Goal: Information Seeking & Learning: Learn about a topic

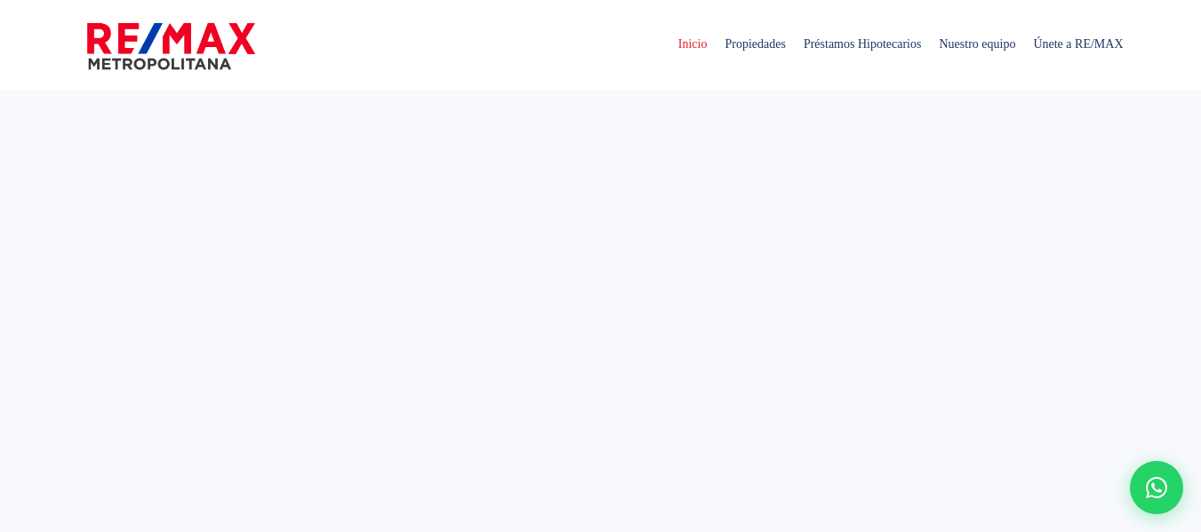
select select
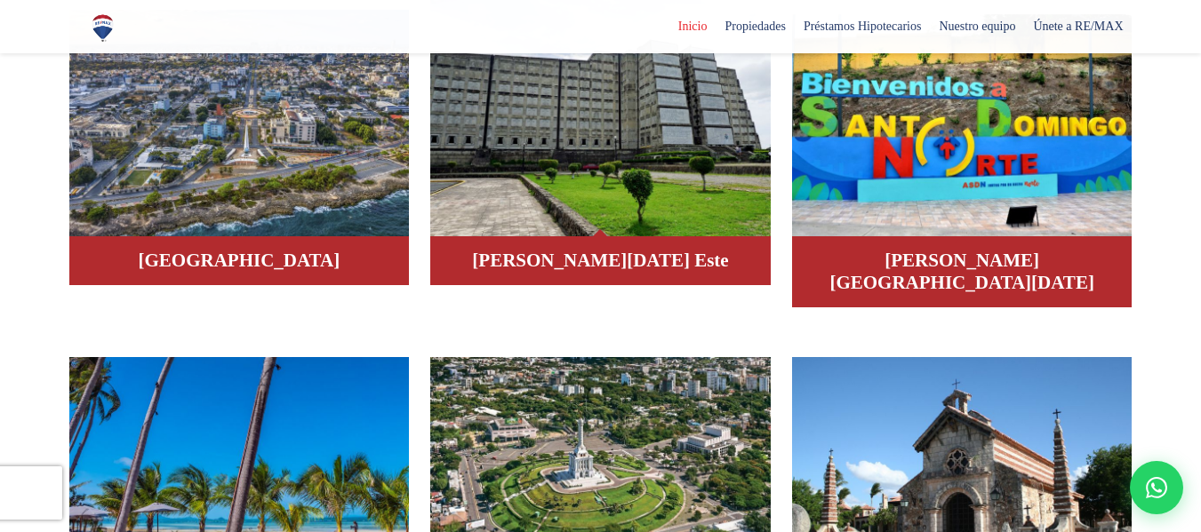
scroll to position [1244, 0]
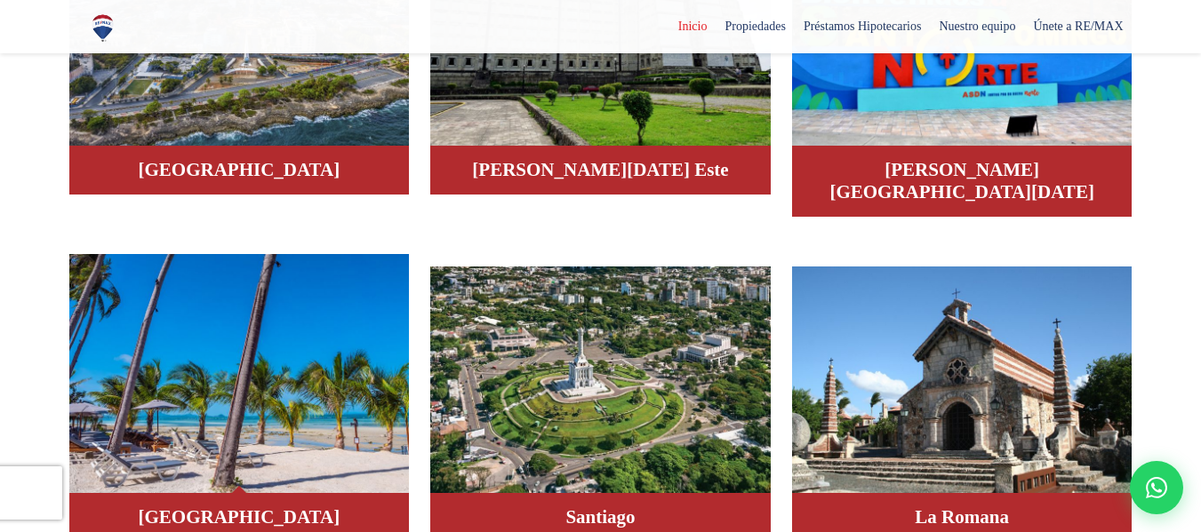
click at [267, 351] on img at bounding box center [239, 374] width 340 height 240
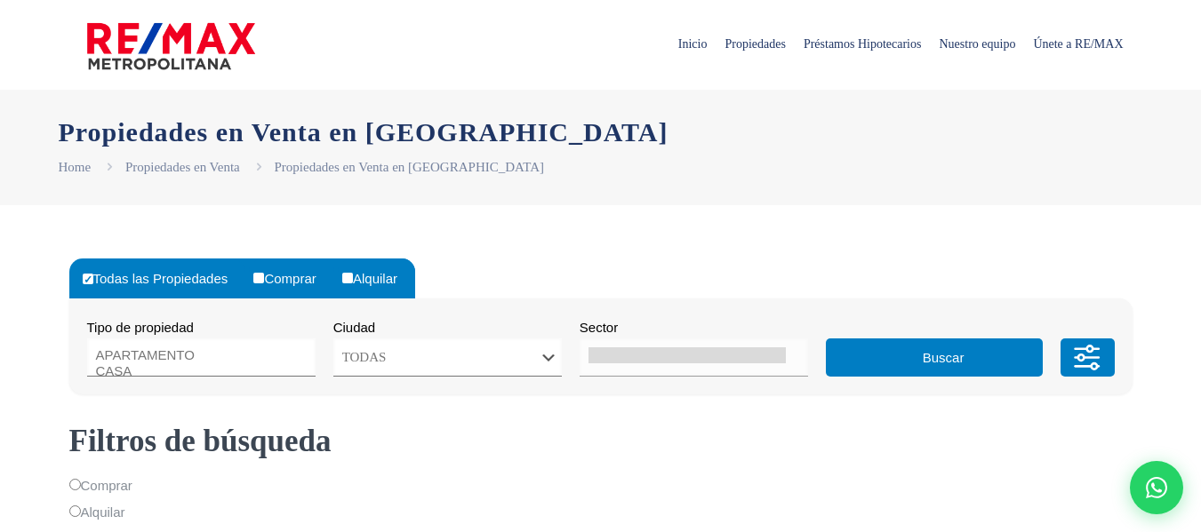
select select
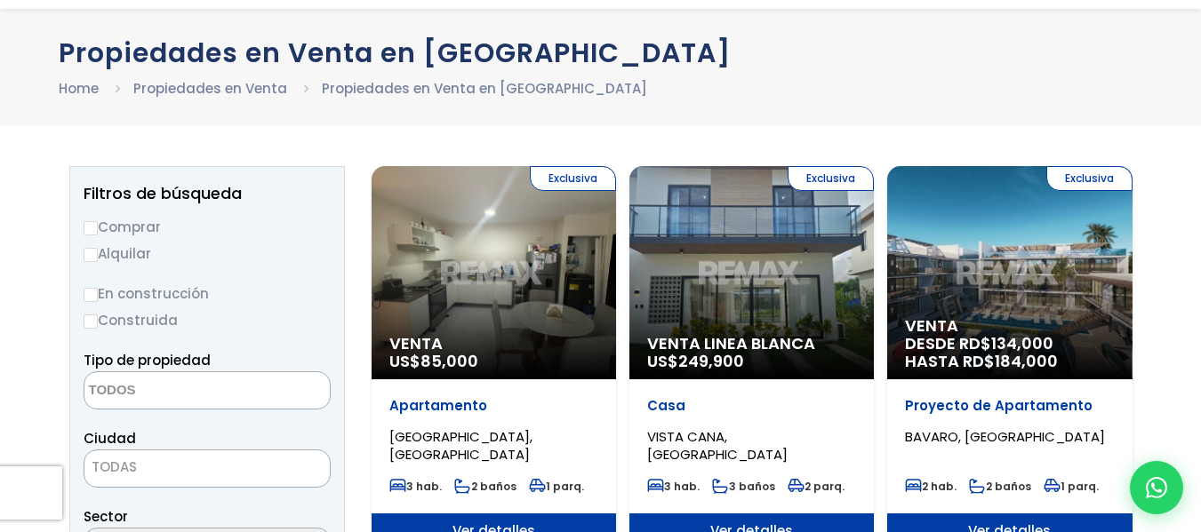
scroll to position [178, 0]
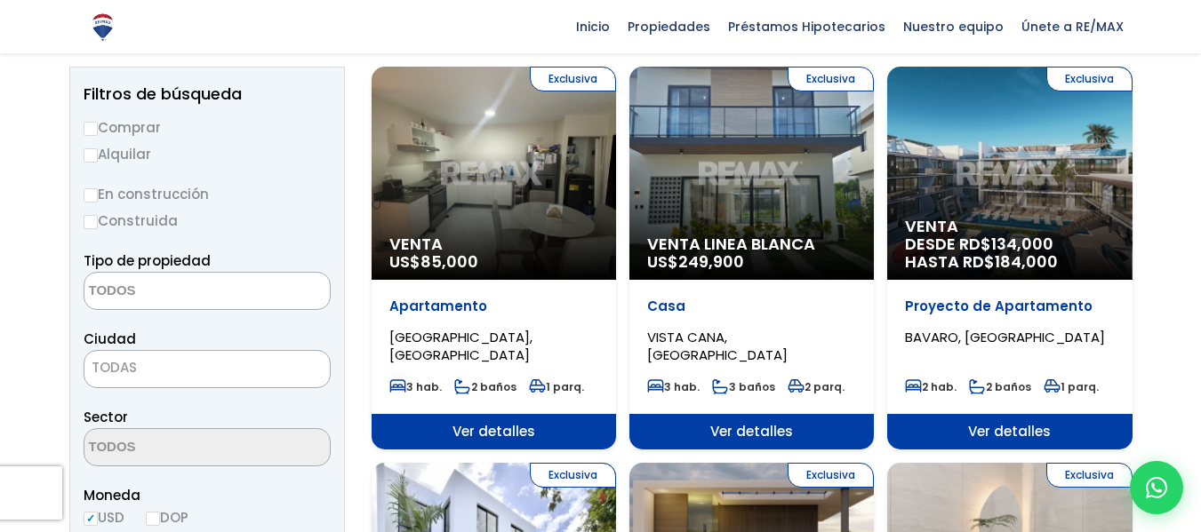
click at [512, 183] on div "Exclusiva Venta US$ 85,000" at bounding box center [493, 173] width 244 height 213
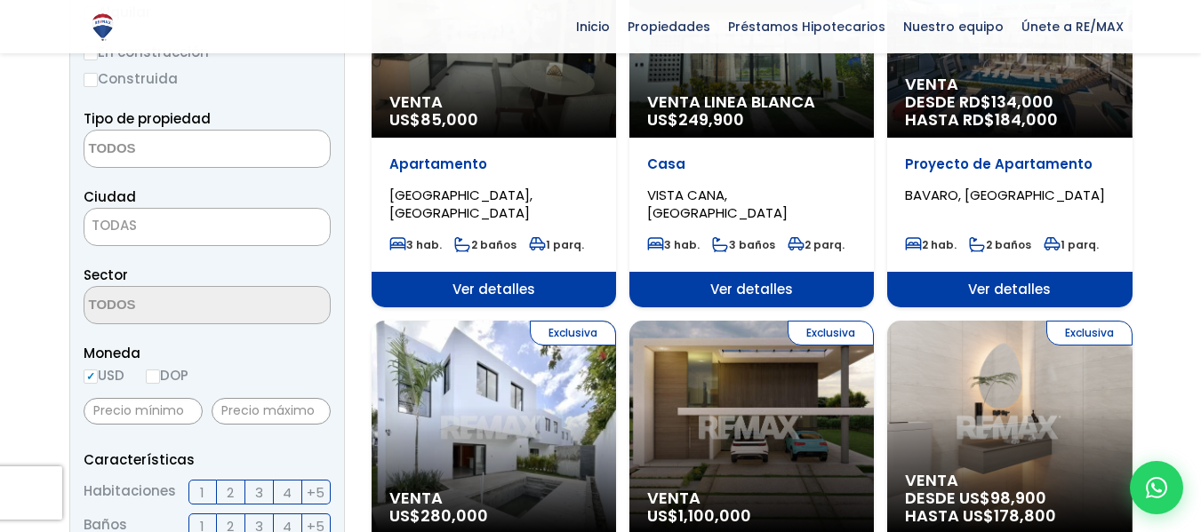
scroll to position [546, 0]
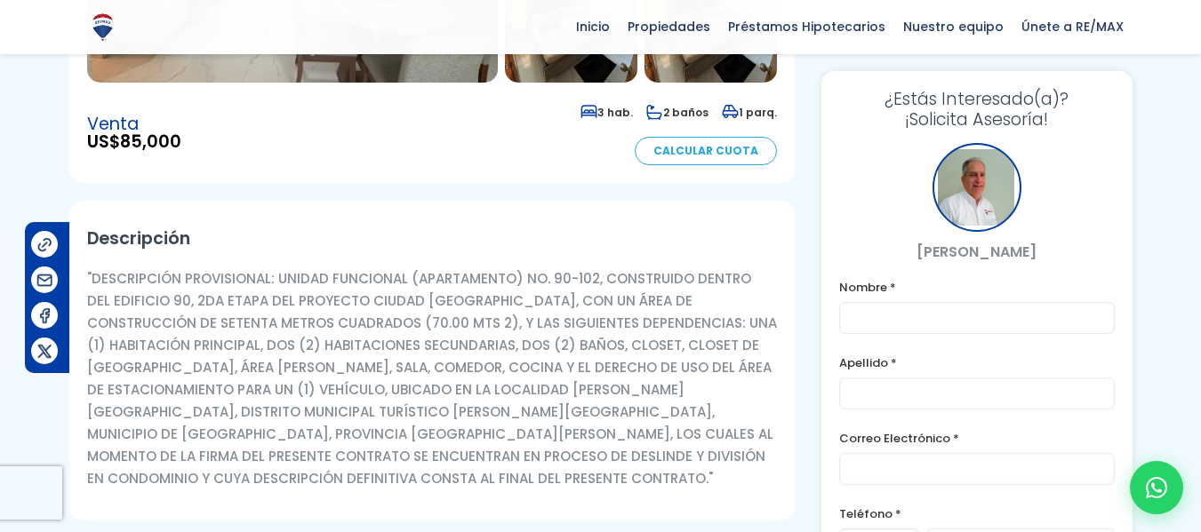
scroll to position [178, 0]
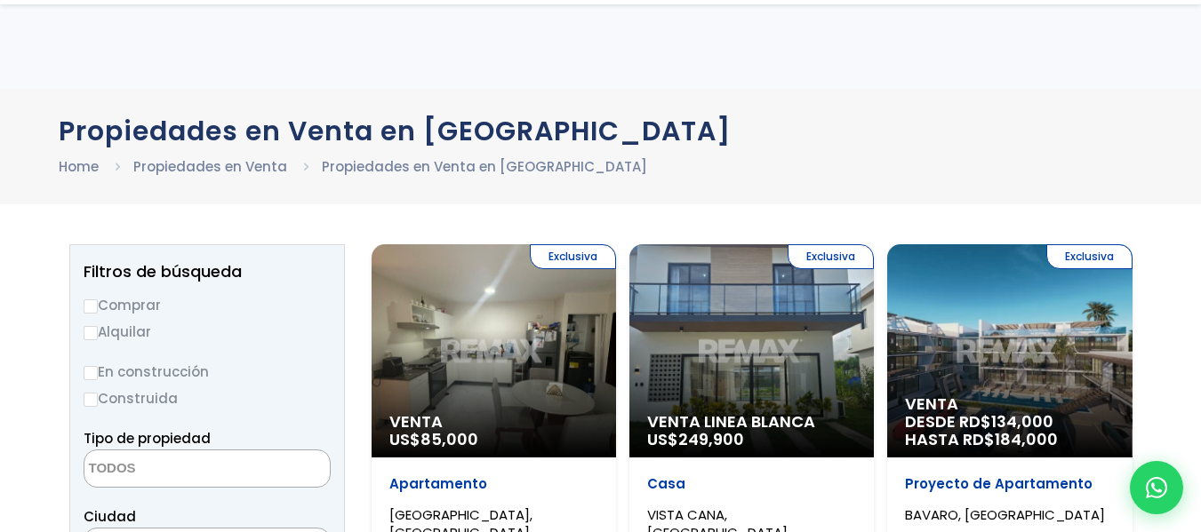
select select
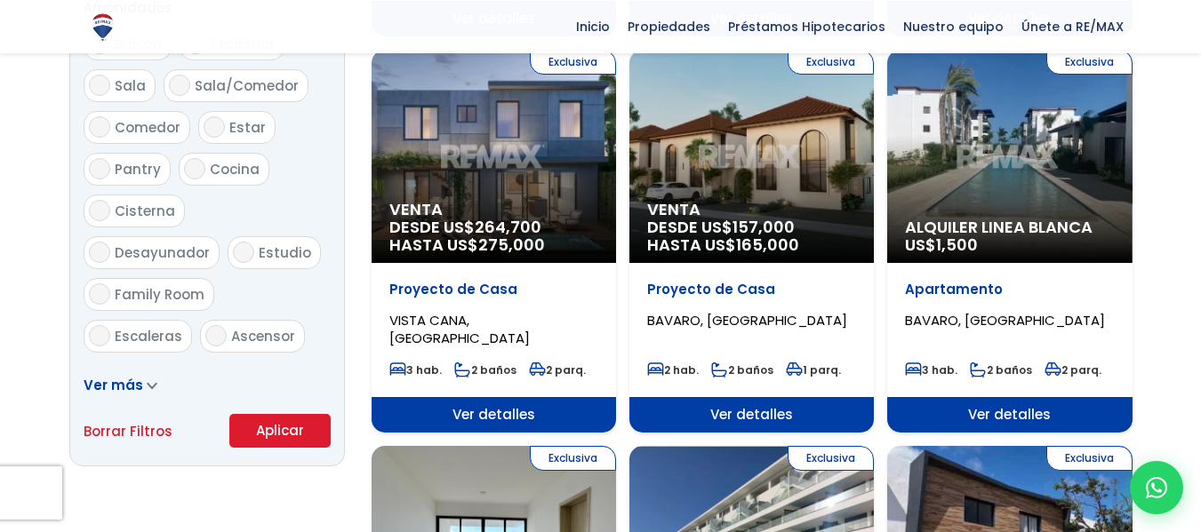
scroll to position [956, 0]
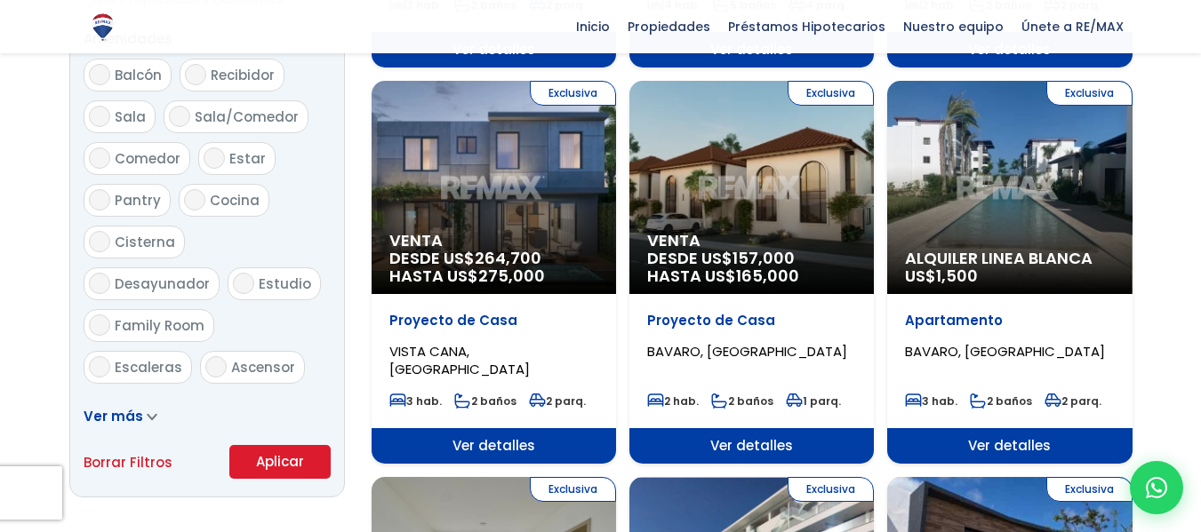
click at [769, 184] on div "Exclusiva Venta DESDE US$ 157,000 HASTA US$ 165,000" at bounding box center [751, 187] width 244 height 213
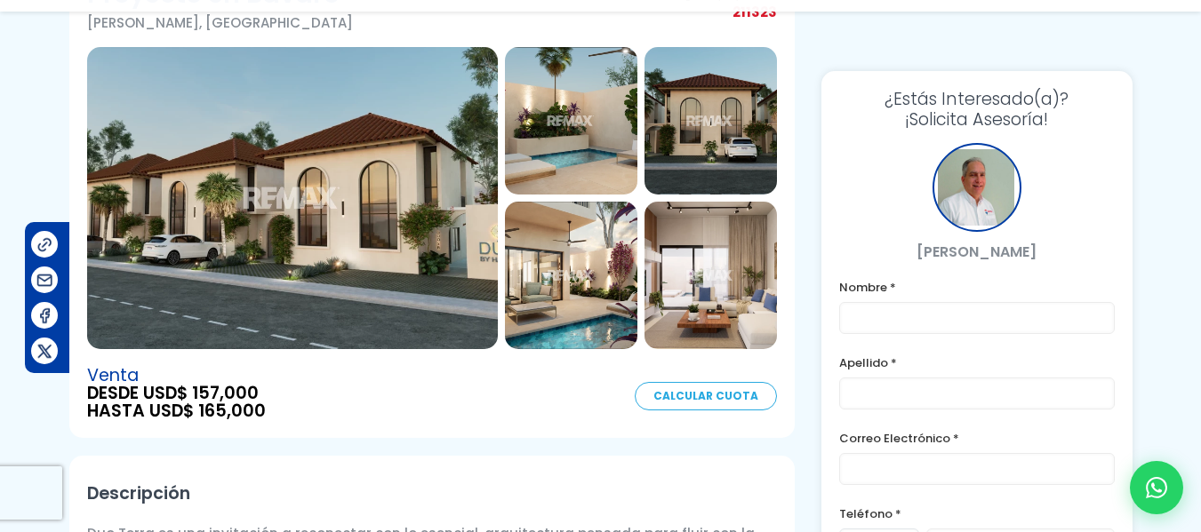
scroll to position [178, 0]
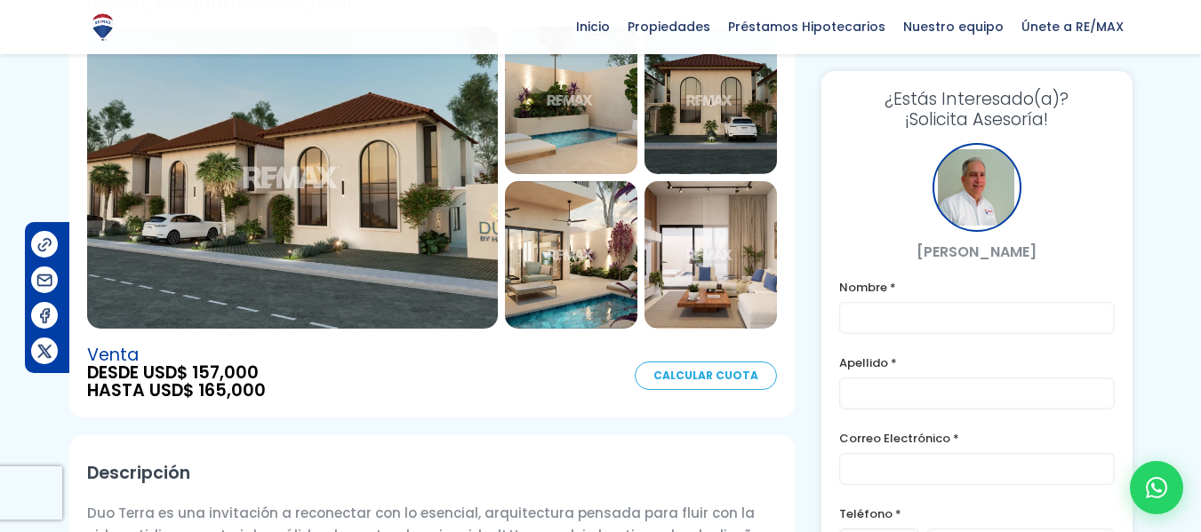
click at [568, 244] on img at bounding box center [571, 255] width 132 height 148
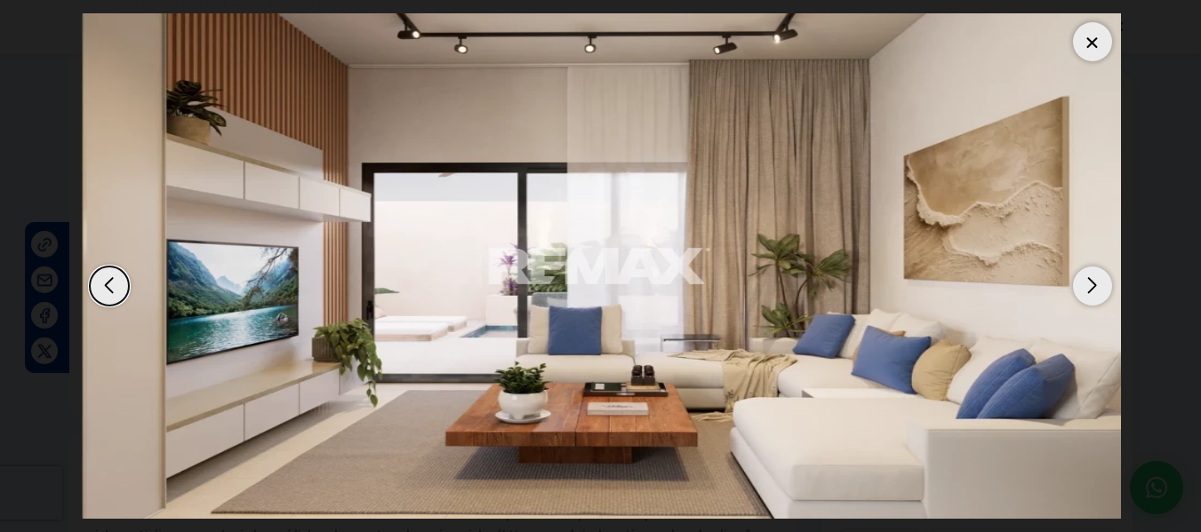
click at [1089, 293] on div "Next slide" at bounding box center [1092, 286] width 39 height 39
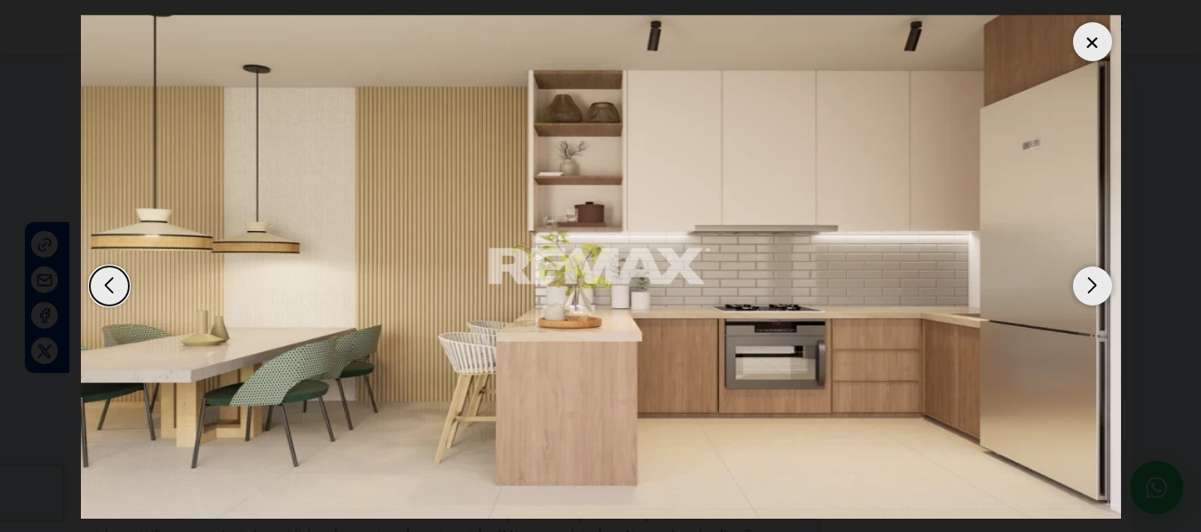
click at [1089, 293] on div "Next slide" at bounding box center [1092, 286] width 39 height 39
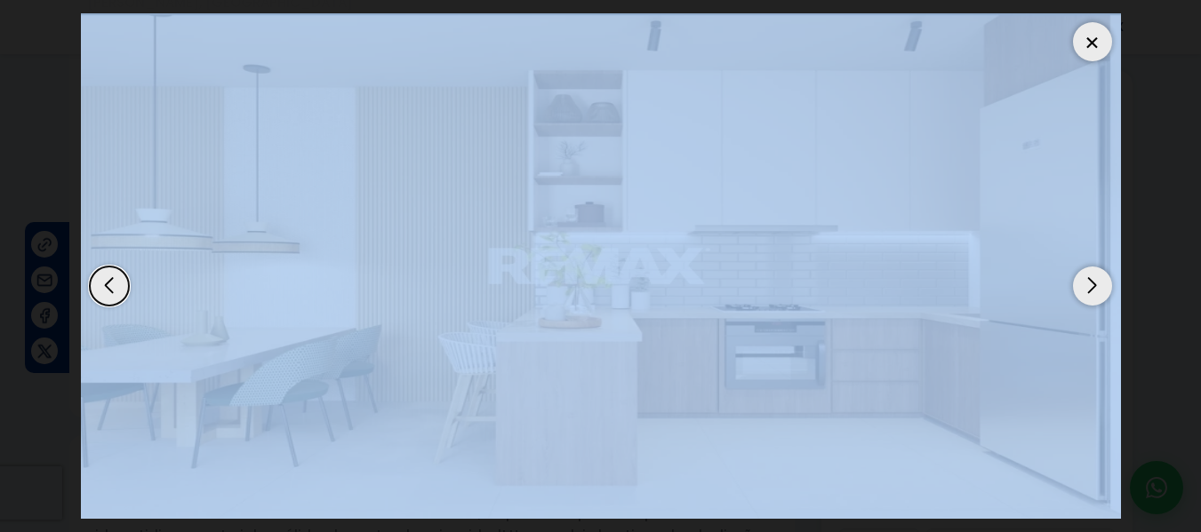
click at [1089, 293] on div "Next slide" at bounding box center [1092, 286] width 39 height 39
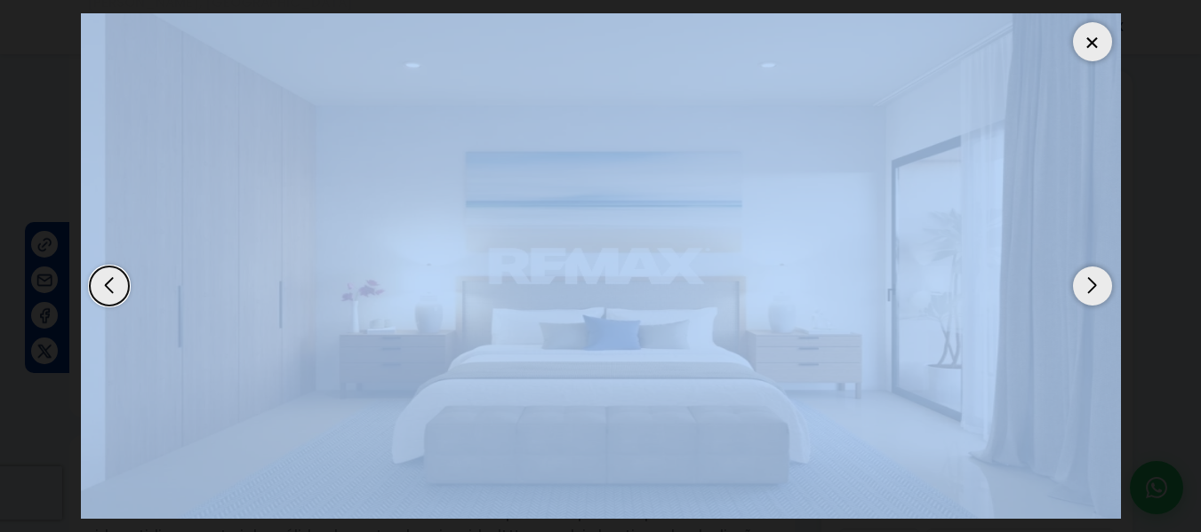
click at [1089, 293] on div "Next slide" at bounding box center [1092, 286] width 39 height 39
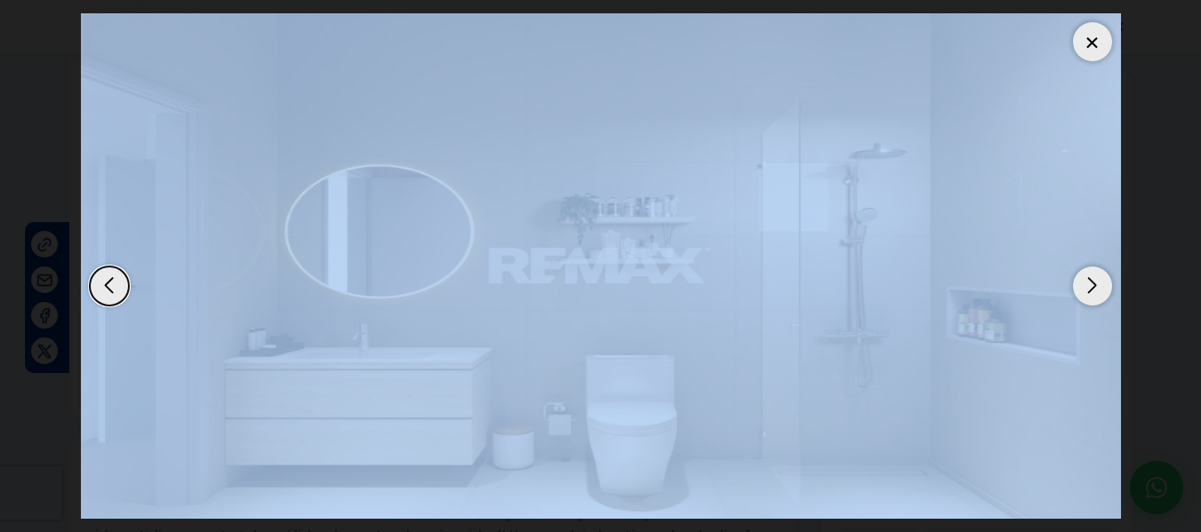
click at [1089, 293] on div "Next slide" at bounding box center [1092, 286] width 39 height 39
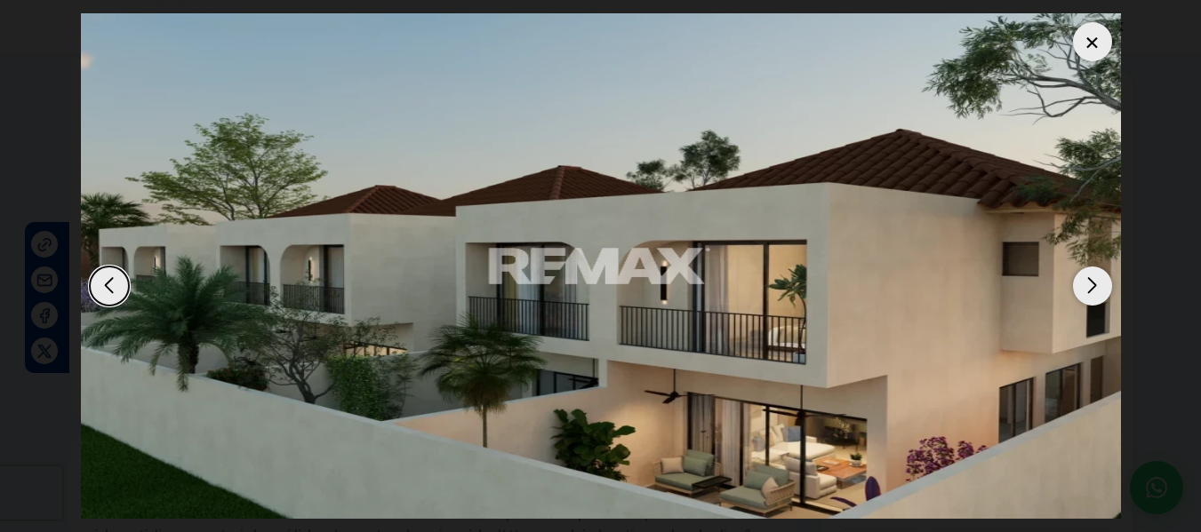
click at [1089, 293] on div "Next slide" at bounding box center [1092, 286] width 39 height 39
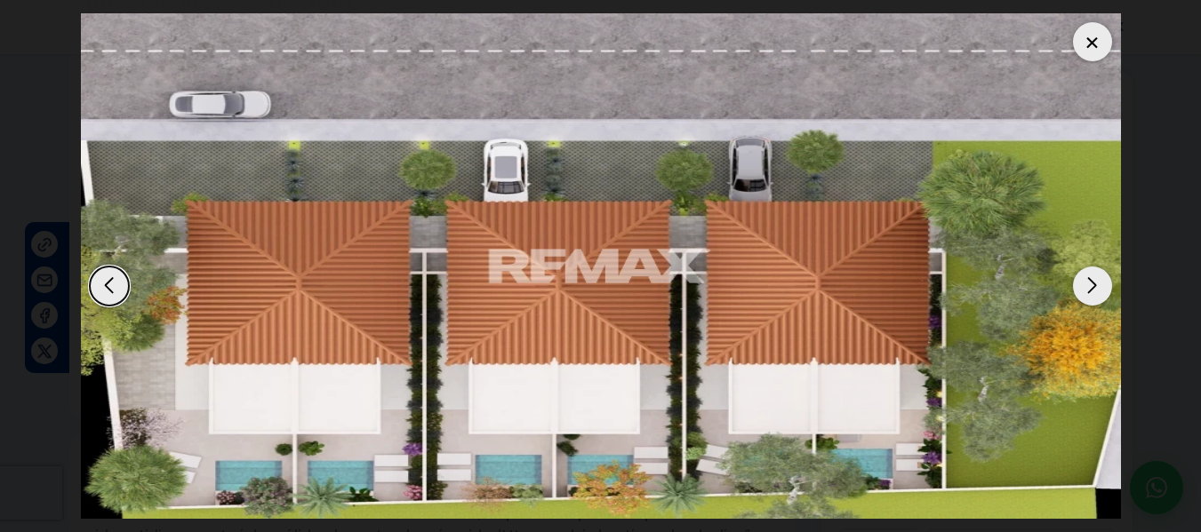
click at [1089, 293] on div "Next slide" at bounding box center [1092, 286] width 39 height 39
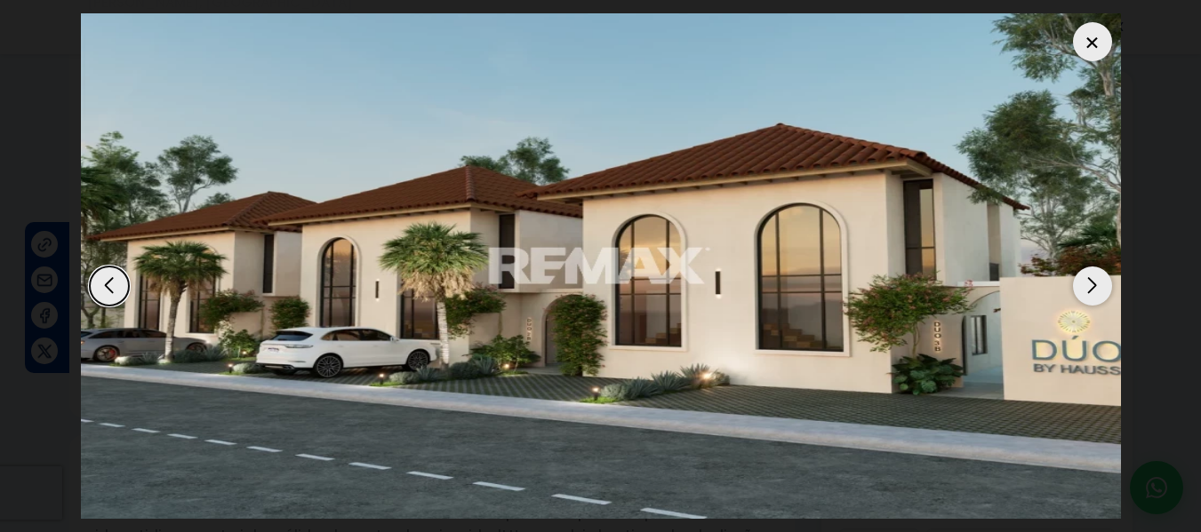
click at [1089, 293] on div "Next slide" at bounding box center [1092, 286] width 39 height 39
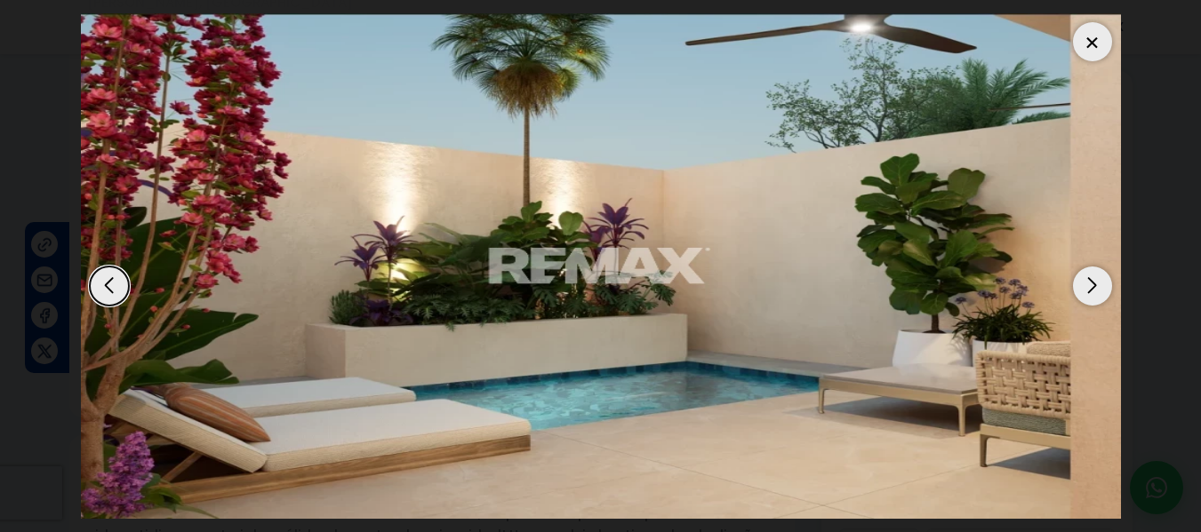
click at [1089, 293] on div "Next slide" at bounding box center [1092, 286] width 39 height 39
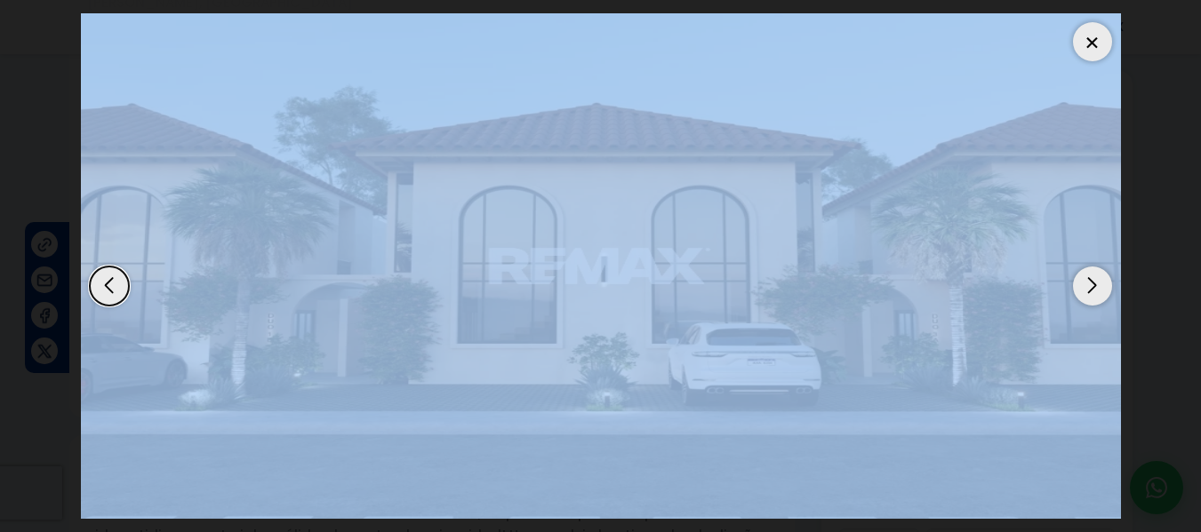
click at [1089, 293] on div "Next slide" at bounding box center [1092, 286] width 39 height 39
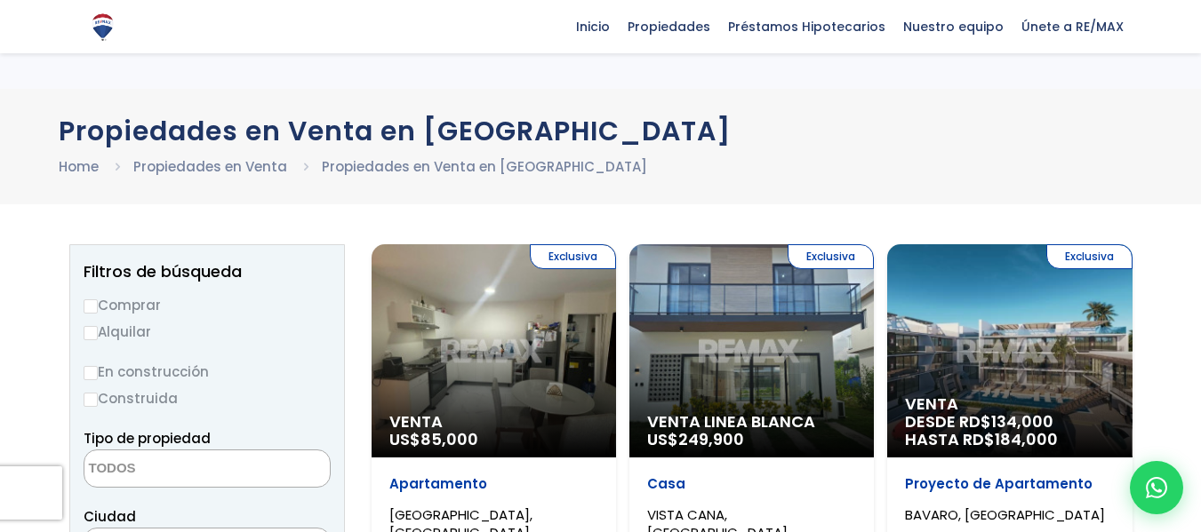
select select
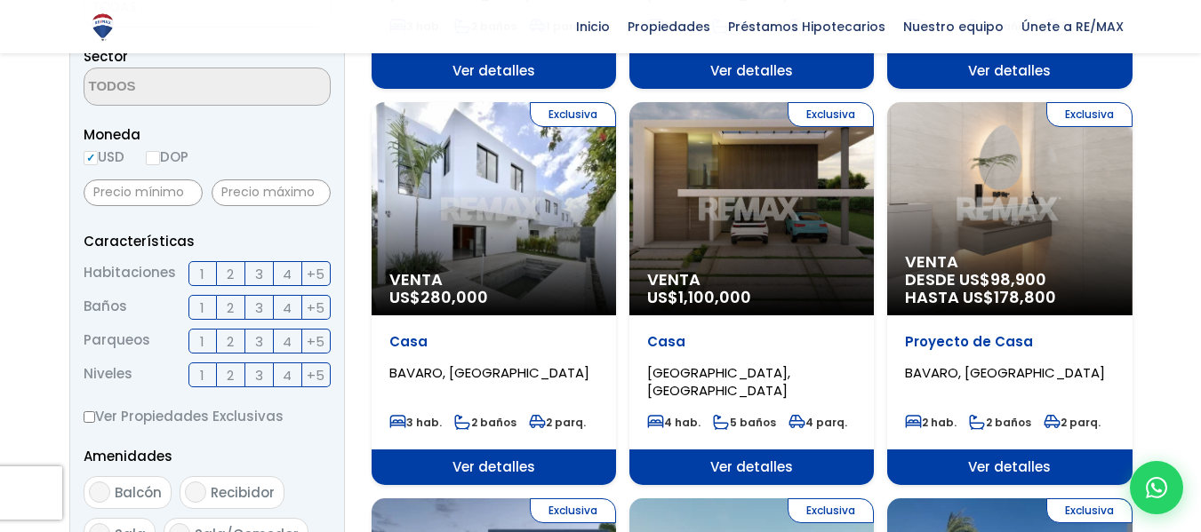
scroll to position [513, 0]
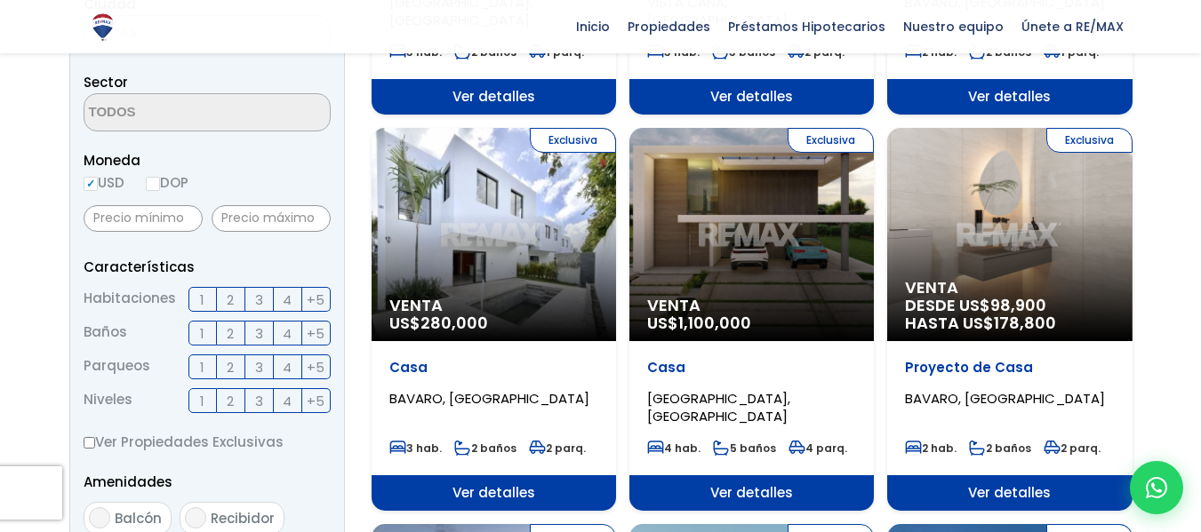
click at [977, 219] on div "Exclusiva Venta DESDE US$ 98,900 HASTA US$ 178,800" at bounding box center [1009, 234] width 244 height 213
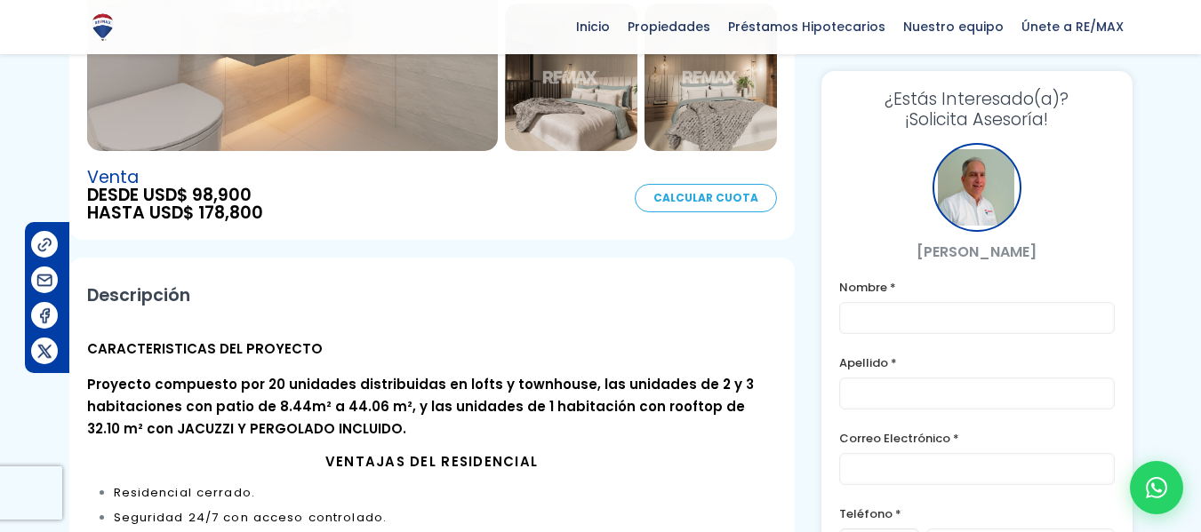
scroll to position [178, 0]
